Goal: Task Accomplishment & Management: Manage account settings

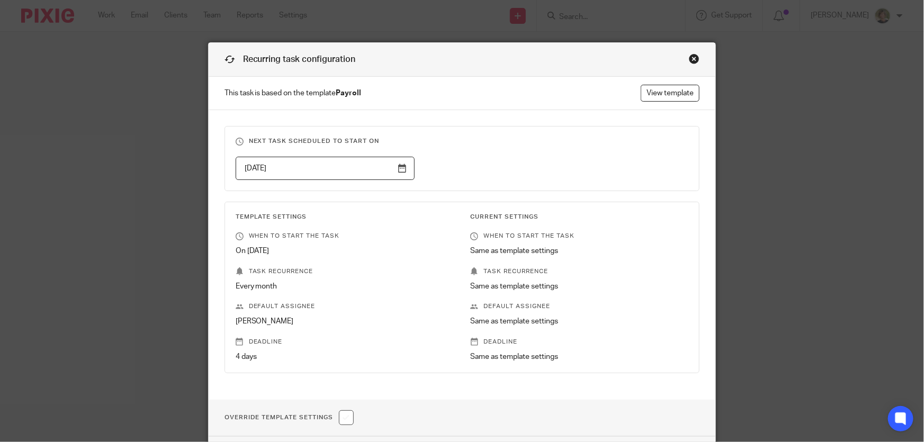
drag, startPoint x: 690, startPoint y: 58, endPoint x: 679, endPoint y: 66, distance: 14.0
click at [689, 58] on div "Close this dialog window" at bounding box center [694, 58] width 11 height 11
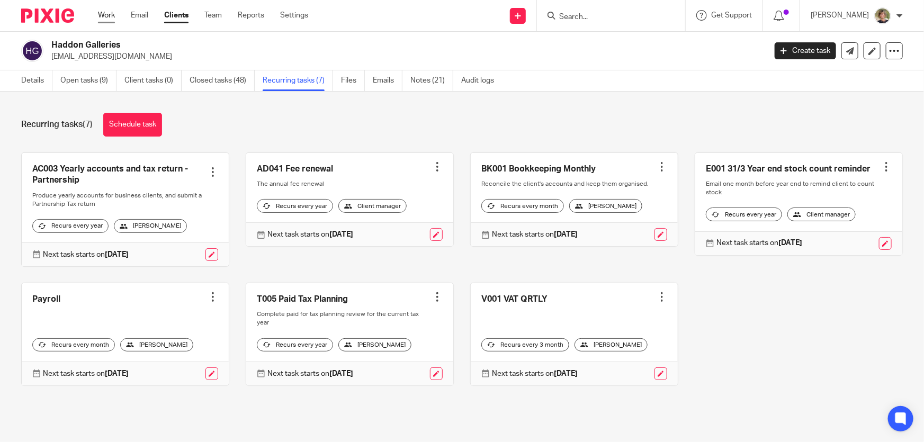
click at [106, 14] on link "Work" at bounding box center [106, 15] width 17 height 11
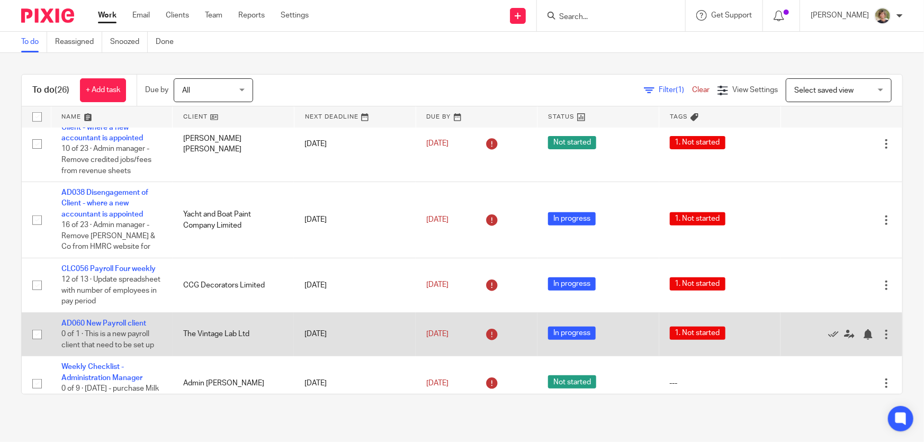
scroll to position [433, 0]
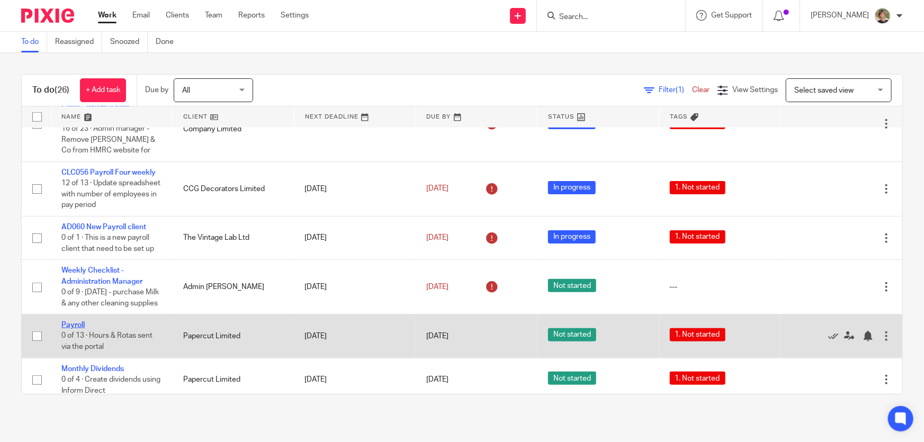
click at [75, 329] on link "Payroll" at bounding box center [72, 324] width 23 height 7
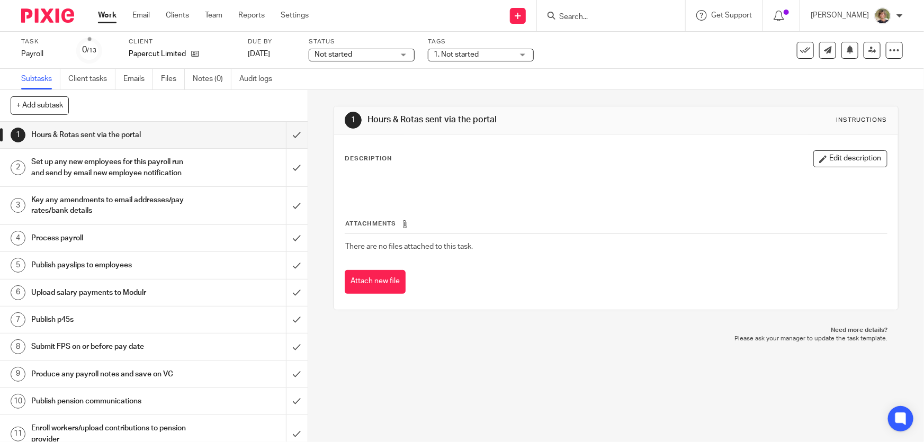
click at [405, 55] on div "Not started Not started" at bounding box center [362, 55] width 106 height 13
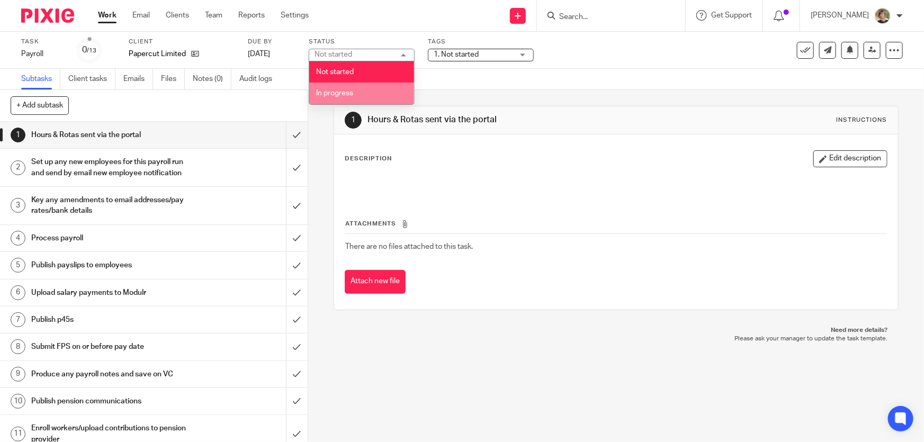
click at [337, 95] on span "In progress" at bounding box center [334, 92] width 37 height 7
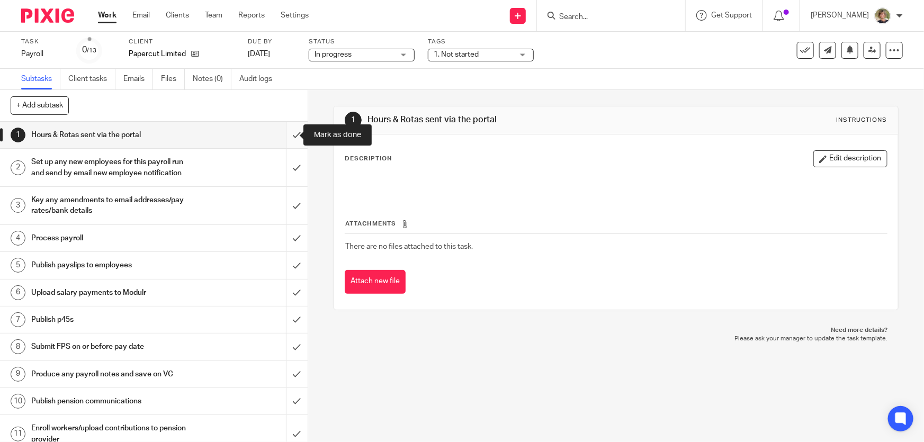
click at [286, 132] on input "submit" at bounding box center [154, 135] width 308 height 26
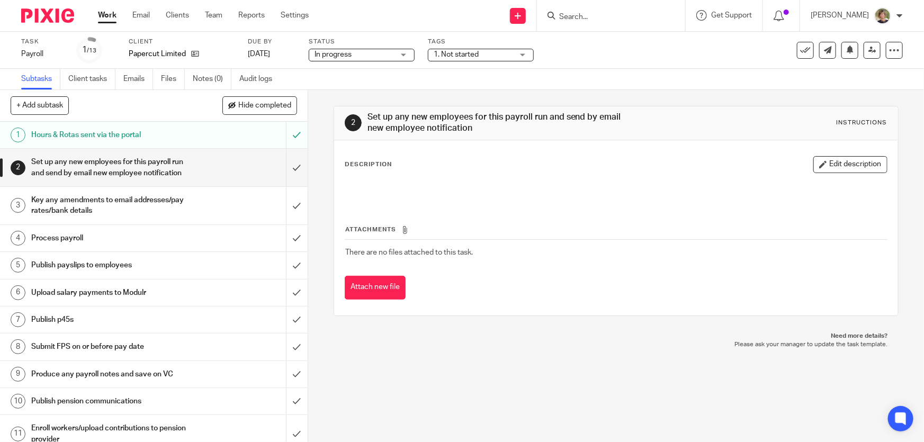
click at [284, 166] on input "submit" at bounding box center [154, 168] width 308 height 38
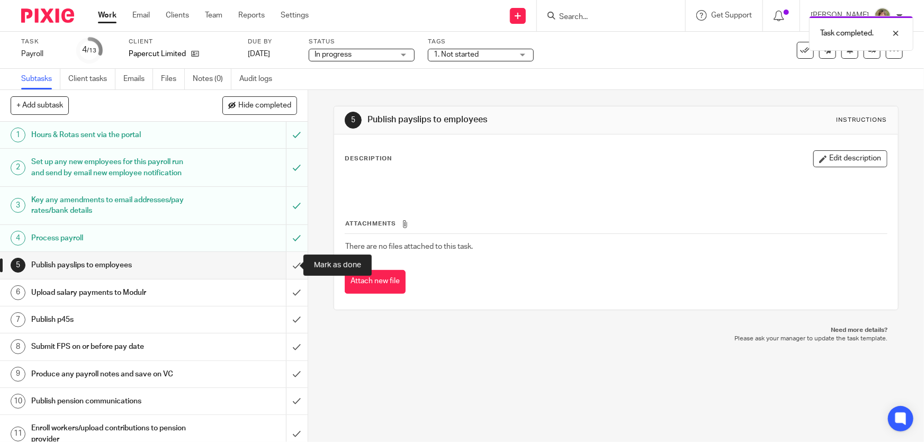
click at [286, 264] on input "submit" at bounding box center [154, 265] width 308 height 26
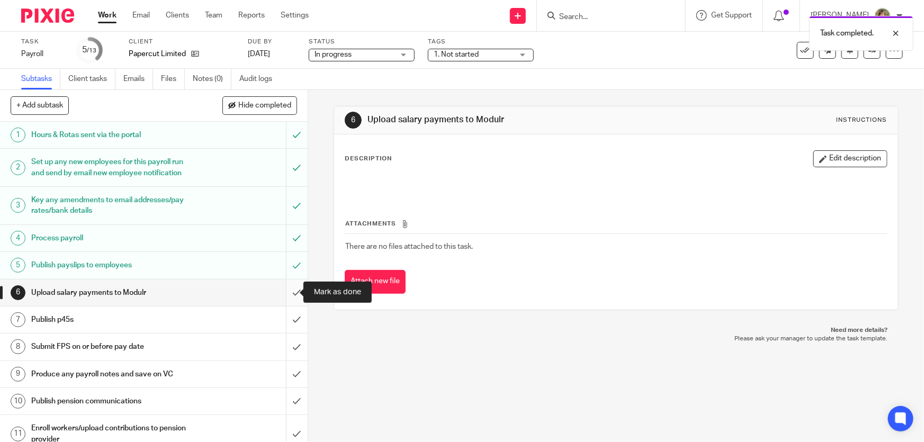
click at [288, 292] on input "submit" at bounding box center [154, 292] width 308 height 26
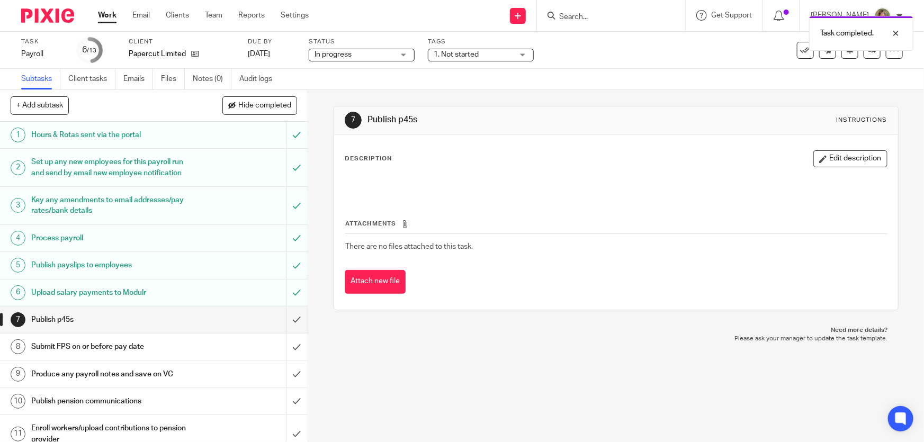
click at [105, 10] on div "Work Email Clients Team Reports Settings Work Email Clients Team Reports Settin…" at bounding box center [205, 15] width 237 height 31
click at [111, 13] on link "Work" at bounding box center [107, 15] width 19 height 11
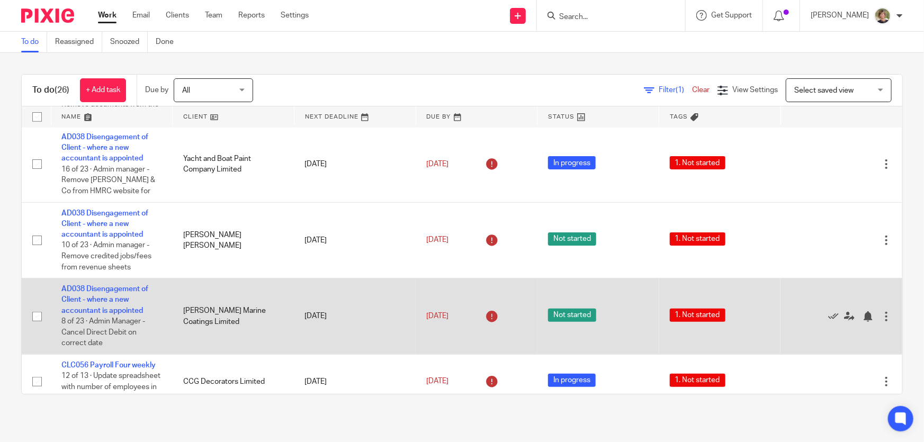
scroll to position [481, 0]
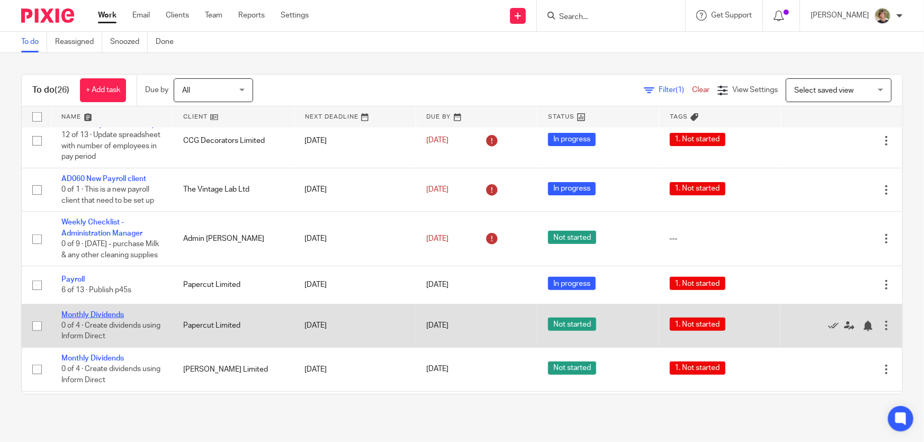
click at [90, 319] on link "Monthly Dividends" at bounding box center [92, 314] width 62 height 7
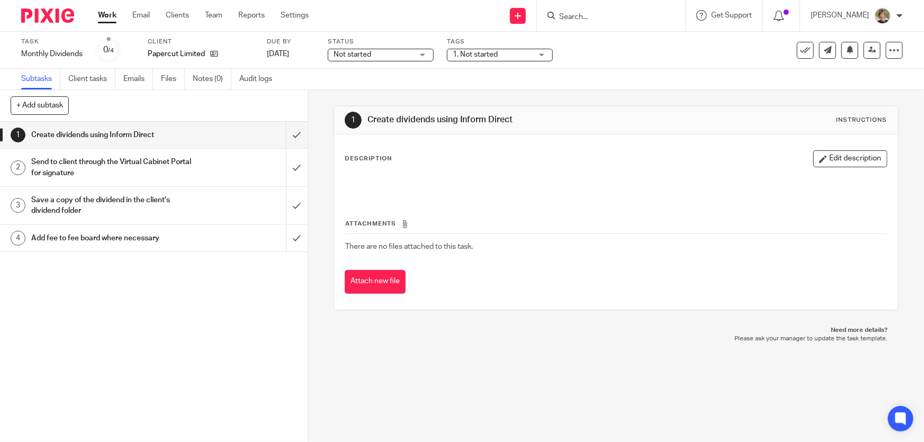
click at [430, 52] on div "Not started Not started" at bounding box center [381, 55] width 106 height 13
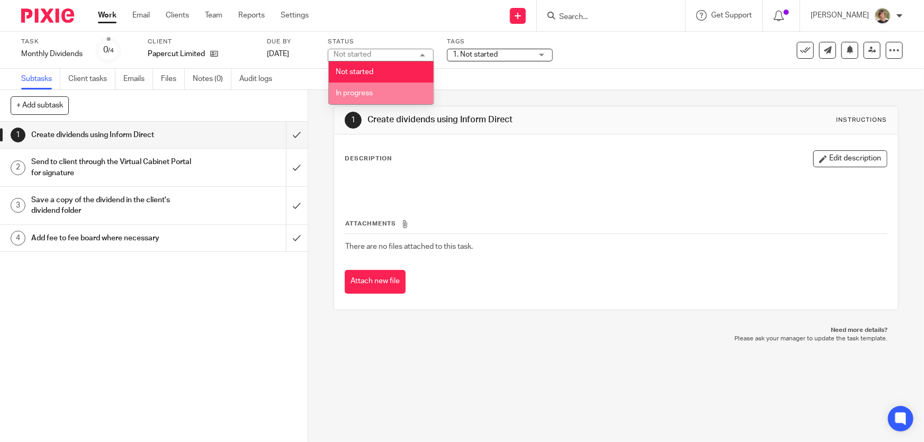
click at [367, 96] on span "In progress" at bounding box center [354, 92] width 37 height 7
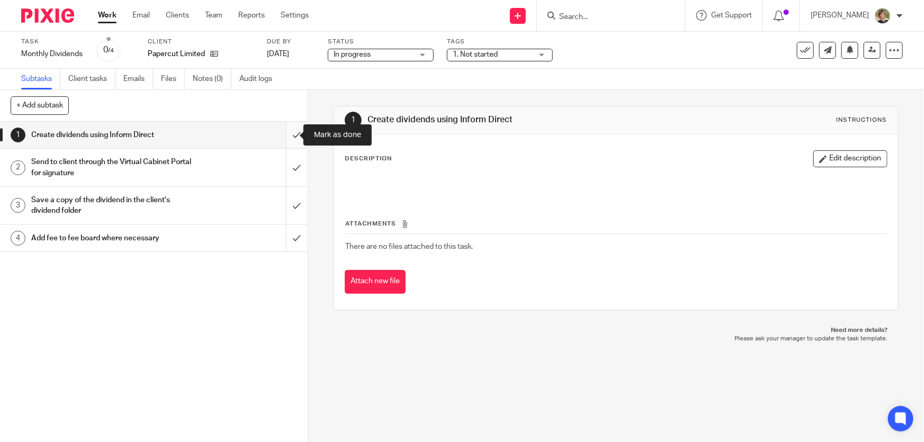
click at [286, 133] on input "submit" at bounding box center [154, 135] width 308 height 26
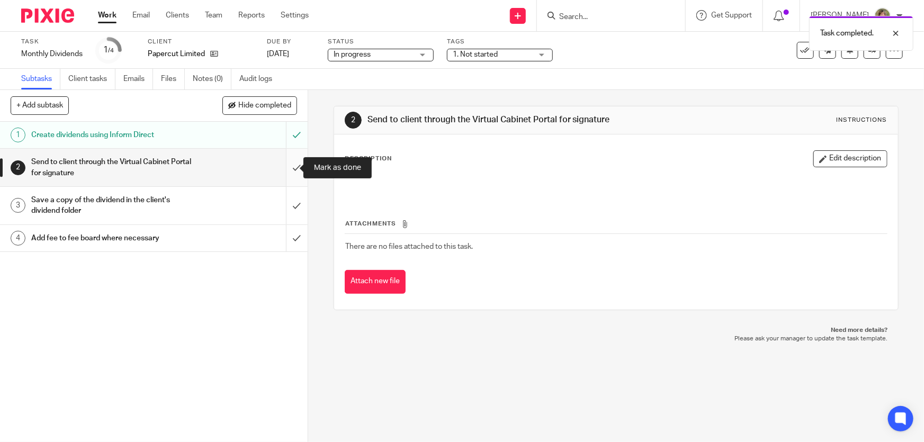
click at [284, 166] on input "submit" at bounding box center [154, 168] width 308 height 38
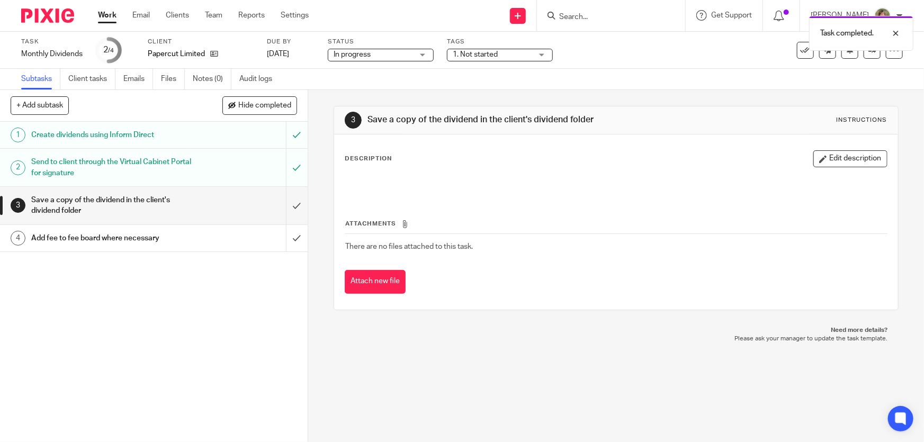
click at [106, 14] on link "Work" at bounding box center [107, 15] width 19 height 11
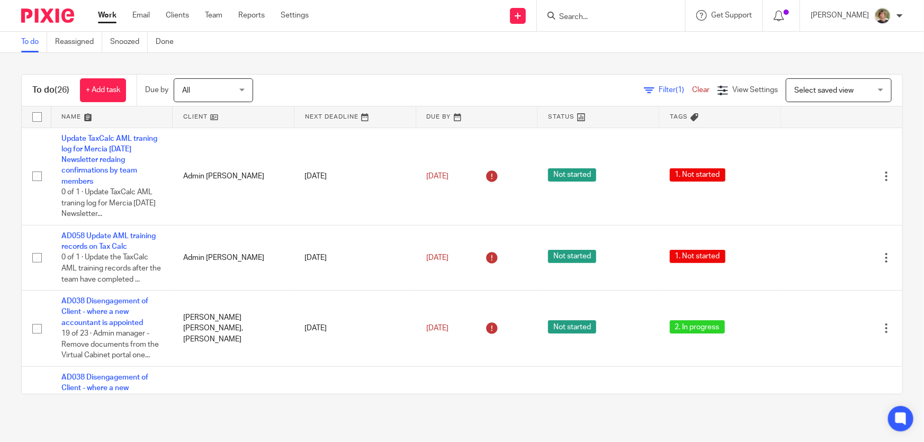
click at [625, 14] on input "Search" at bounding box center [605, 18] width 95 height 10
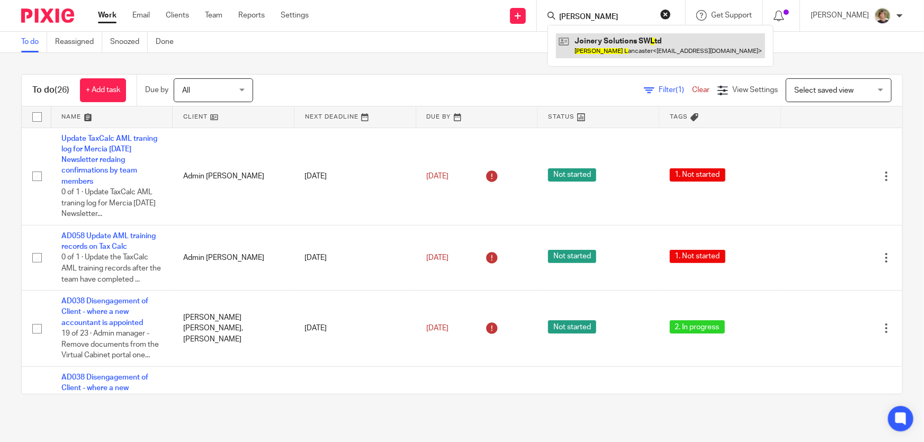
type input "joe l"
click at [603, 48] on link at bounding box center [660, 45] width 209 height 24
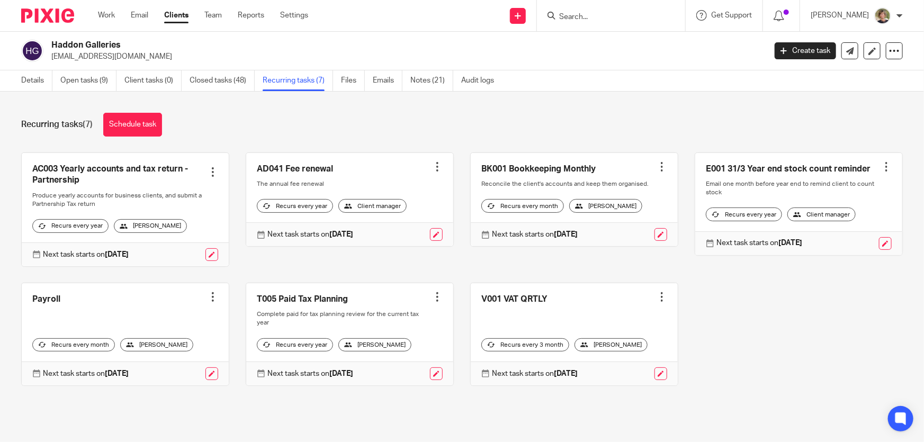
click at [607, 19] on input "Search" at bounding box center [605, 18] width 95 height 10
type input "vintage"
click button "submit" at bounding box center [0, 0] width 0 height 0
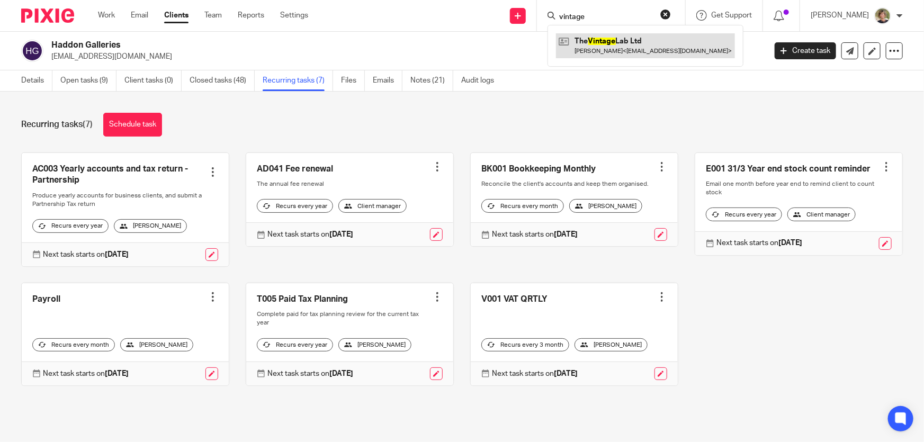
click at [619, 53] on link at bounding box center [645, 45] width 179 height 24
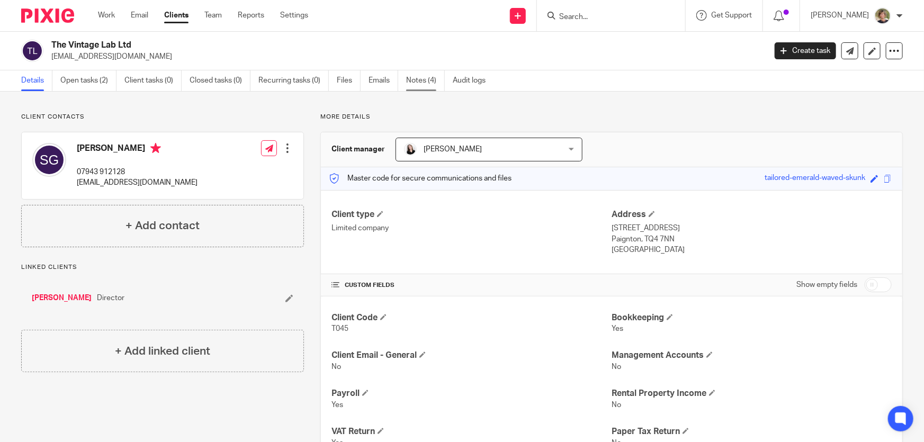
click at [421, 78] on link "Notes (4)" at bounding box center [425, 80] width 39 height 21
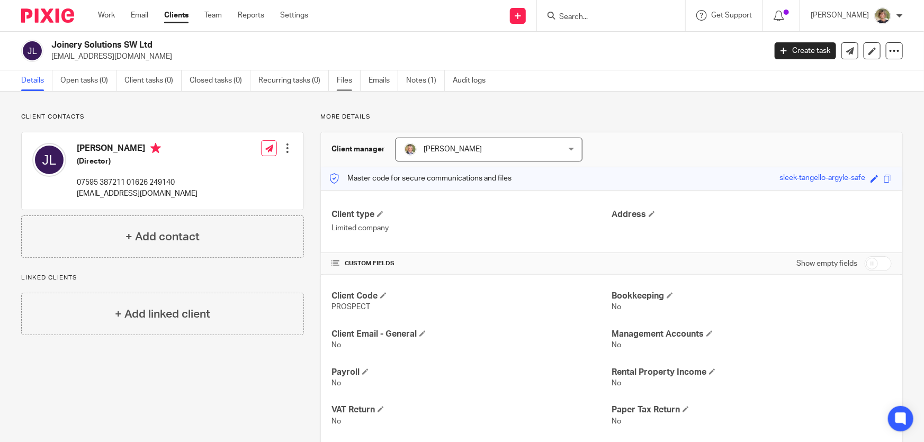
click at [341, 78] on link "Files" at bounding box center [349, 80] width 24 height 21
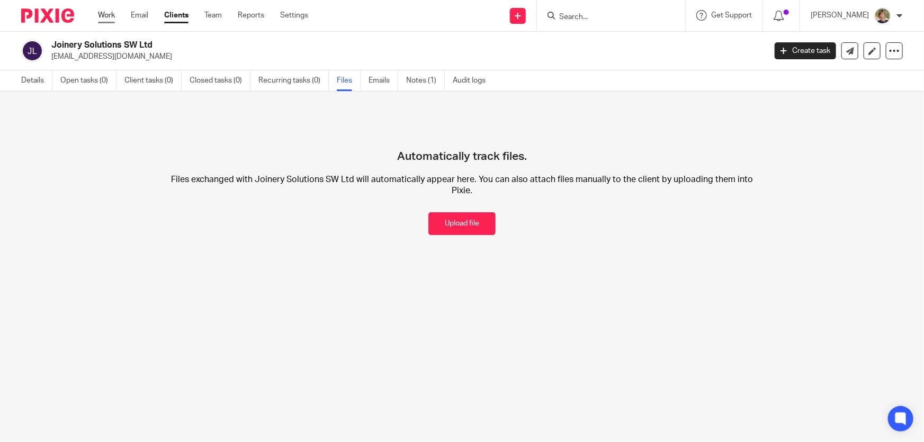
click at [105, 12] on link "Work" at bounding box center [106, 15] width 17 height 11
